Goal: Transaction & Acquisition: Purchase product/service

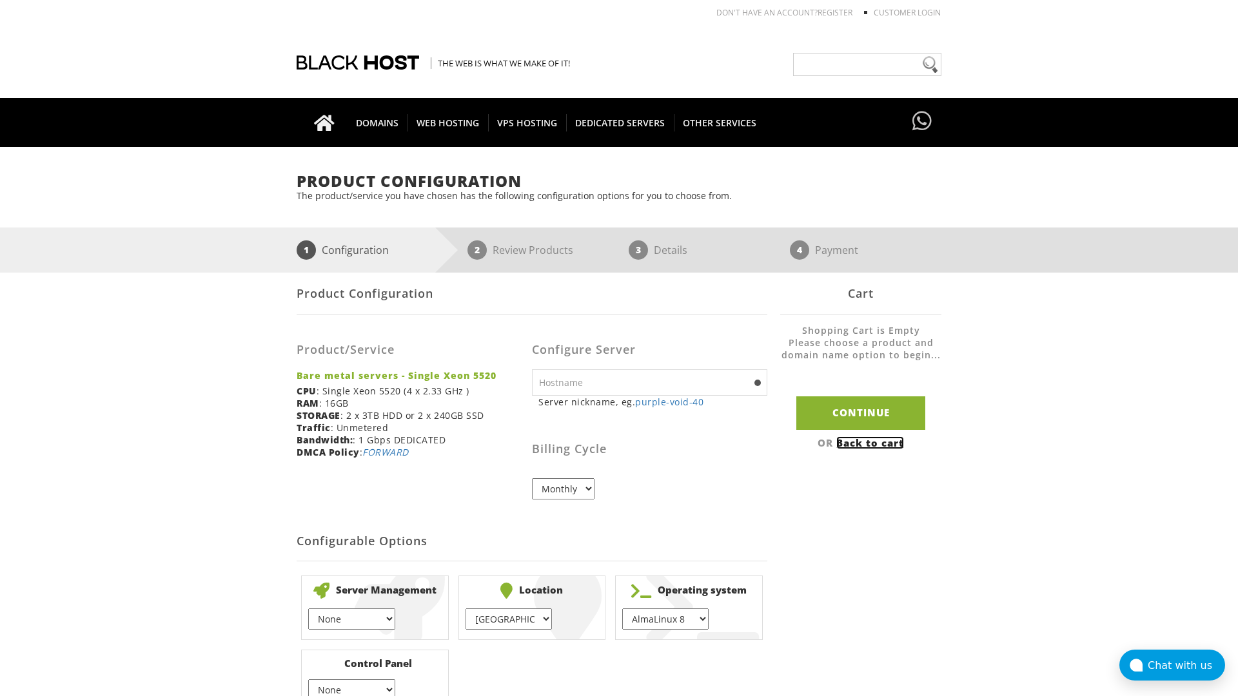
click at [872, 442] on link "Back to cart" at bounding box center [870, 443] width 68 height 13
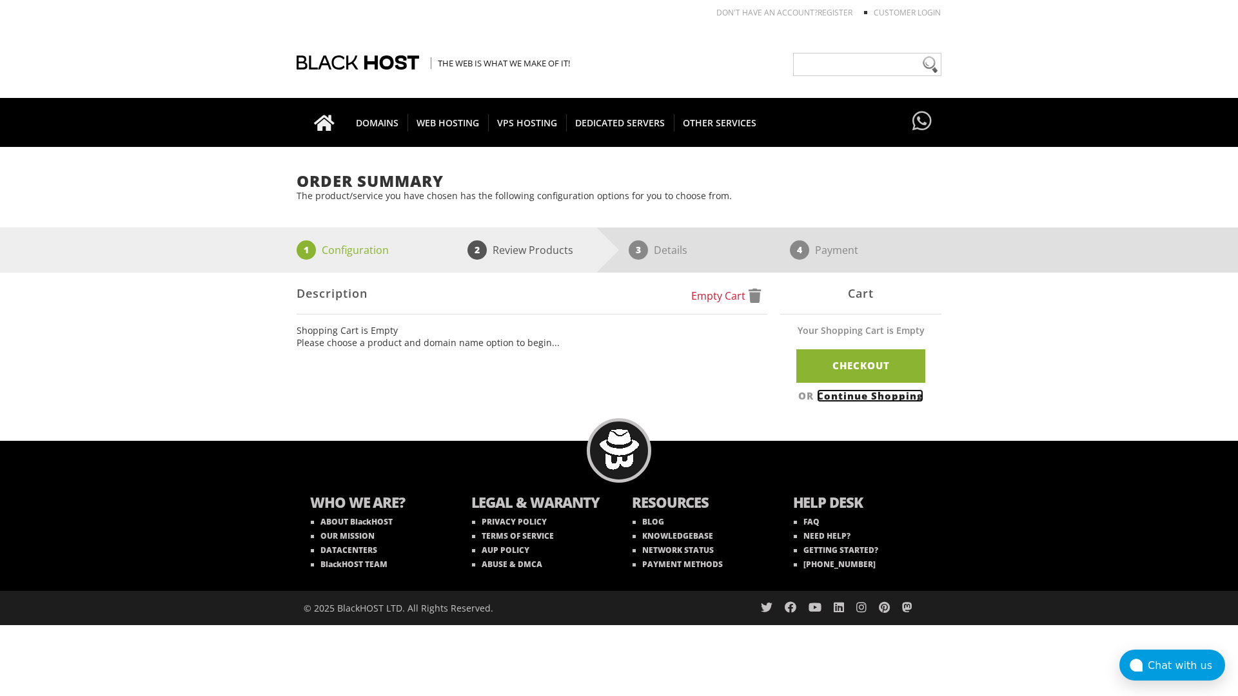
click at [872, 395] on link "Continue Shopping" at bounding box center [870, 396] width 106 height 13
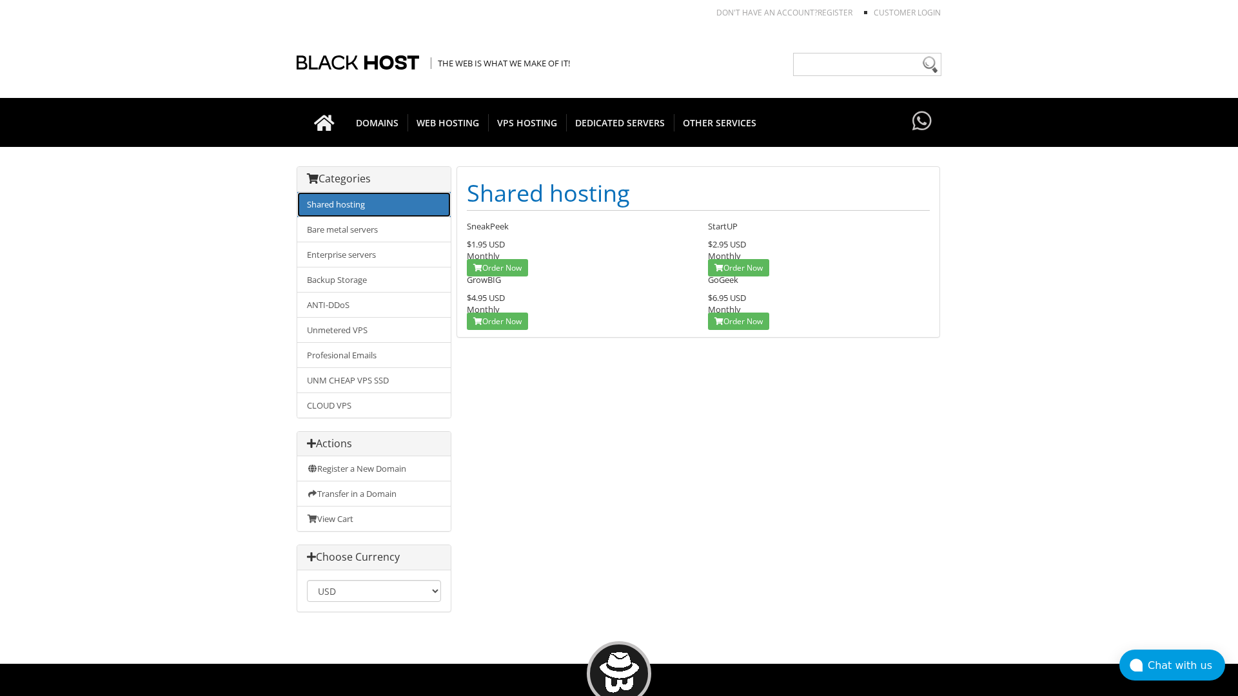
click at [374, 204] on link "Shared hosting" at bounding box center [373, 204] width 153 height 25
